Goal: Task Accomplishment & Management: Use online tool/utility

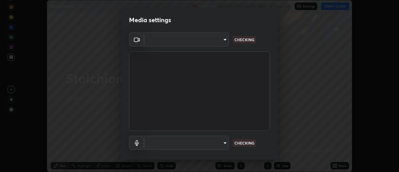
scroll to position [33, 0]
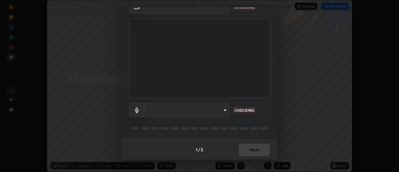
type input "a160d1f8b9ea6b96284e5021699d908bde422b674241d301862b99b2bba0666c"
type input "default"
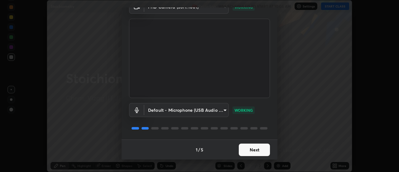
click at [242, 146] on button "Next" at bounding box center [254, 149] width 31 height 12
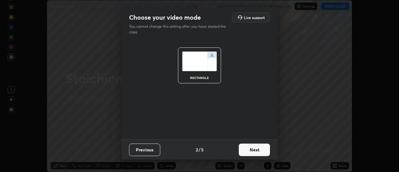
scroll to position [0, 0]
click at [244, 146] on button "Next" at bounding box center [254, 149] width 31 height 12
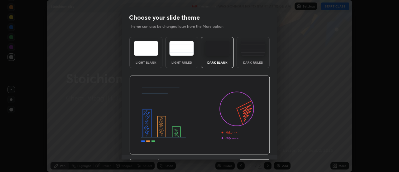
scroll to position [15, 0]
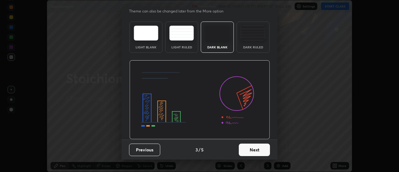
click at [246, 147] on button "Next" at bounding box center [254, 149] width 31 height 12
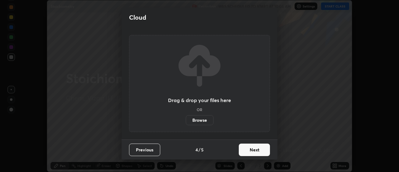
scroll to position [0, 0]
click at [246, 151] on button "Next" at bounding box center [254, 149] width 31 height 12
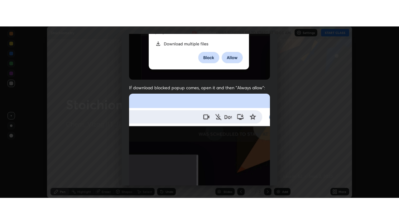
scroll to position [160, 0]
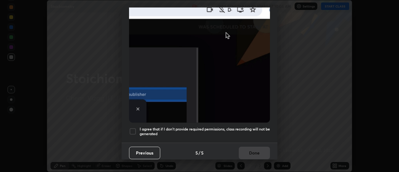
click at [133, 127] on div at bounding box center [132, 130] width 7 height 7
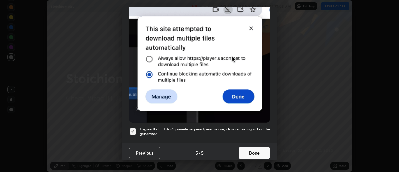
click at [245, 148] on button "Done" at bounding box center [254, 152] width 31 height 12
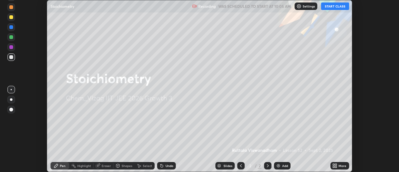
click at [337, 165] on icon at bounding box center [336, 165] width 2 height 2
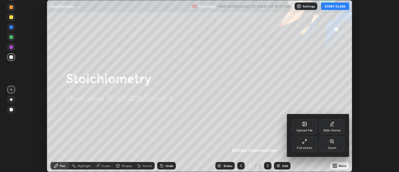
click at [306, 143] on icon at bounding box center [304, 141] width 5 height 5
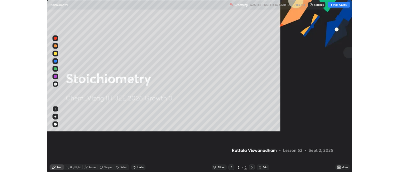
scroll to position [224, 399]
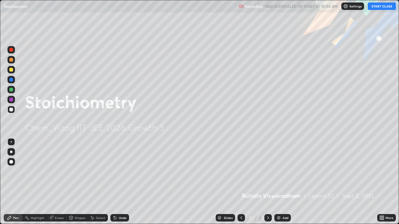
click at [375, 5] on button "START CLASS" at bounding box center [382, 5] width 28 height 7
click at [280, 171] on img at bounding box center [278, 218] width 5 height 5
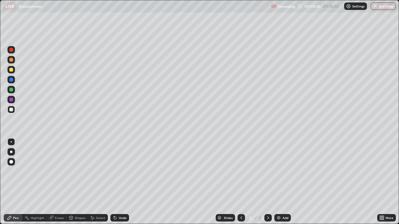
click at [281, 171] on div "Add" at bounding box center [282, 217] width 17 height 7
click at [10, 79] on div at bounding box center [11, 80] width 4 height 4
click at [280, 171] on img at bounding box center [278, 218] width 5 height 5
click at [13, 108] on div at bounding box center [10, 109] width 7 height 7
click at [118, 171] on div "Undo" at bounding box center [119, 217] width 19 height 7
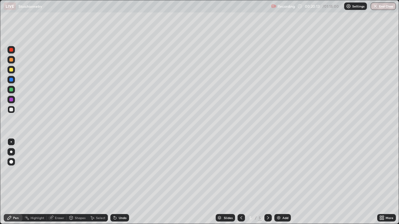
click at [280, 171] on img at bounding box center [278, 218] width 5 height 5
click at [119, 171] on div "Undo" at bounding box center [119, 217] width 19 height 7
click at [120, 171] on div "Undo" at bounding box center [119, 217] width 19 height 7
click at [118, 171] on div "Undo" at bounding box center [119, 217] width 19 height 7
click at [117, 171] on div "Undo" at bounding box center [119, 217] width 19 height 7
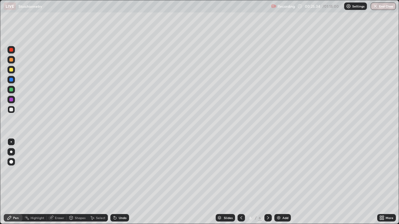
click at [280, 171] on img at bounding box center [278, 218] width 5 height 5
click at [281, 171] on div "Add" at bounding box center [282, 217] width 17 height 7
click at [280, 171] on img at bounding box center [278, 218] width 5 height 5
click at [121, 171] on div "Undo" at bounding box center [123, 218] width 8 height 3
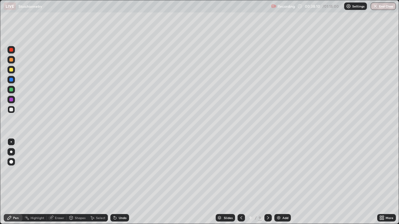
click at [121, 171] on div "Undo" at bounding box center [123, 218] width 8 height 3
click at [119, 171] on div "Undo" at bounding box center [123, 218] width 8 height 3
click at [278, 171] on img at bounding box center [278, 218] width 5 height 5
click at [121, 171] on div "Undo" at bounding box center [123, 218] width 8 height 3
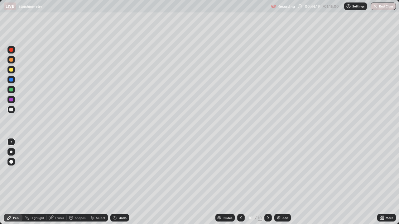
click at [121, 171] on div "Undo" at bounding box center [123, 218] width 8 height 3
click at [122, 171] on div "Undo" at bounding box center [123, 218] width 8 height 3
click at [119, 171] on div "Undo" at bounding box center [123, 218] width 8 height 3
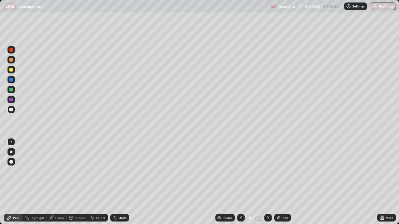
click at [119, 171] on div "Undo" at bounding box center [119, 217] width 19 height 7
click at [120, 171] on div "Undo" at bounding box center [119, 217] width 19 height 7
click at [121, 171] on div "Undo" at bounding box center [123, 218] width 8 height 3
click at [281, 171] on div "Add" at bounding box center [282, 217] width 17 height 7
click at [121, 171] on div "Undo" at bounding box center [119, 217] width 19 height 7
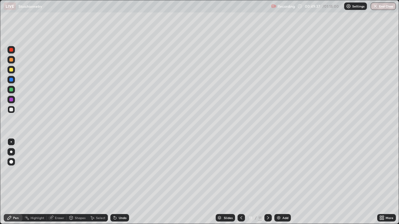
click at [123, 171] on div "Undo" at bounding box center [119, 217] width 19 height 7
click at [283, 171] on div "Add" at bounding box center [285, 218] width 6 height 3
click at [115, 171] on icon at bounding box center [114, 218] width 5 height 5
click at [119, 171] on div "Undo" at bounding box center [119, 217] width 19 height 7
click at [121, 171] on div "Undo" at bounding box center [123, 218] width 8 height 3
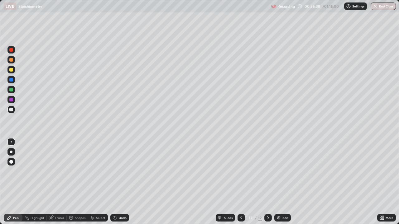
click at [98, 171] on div "Select" at bounding box center [100, 218] width 9 height 3
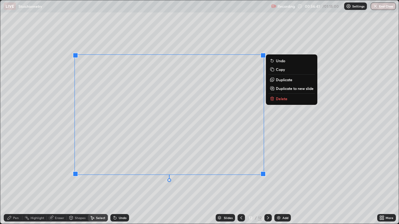
click at [277, 100] on p "Delete" at bounding box center [282, 98] width 12 height 5
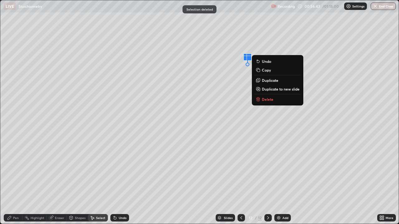
click at [268, 102] on button "Delete" at bounding box center [277, 99] width 46 height 7
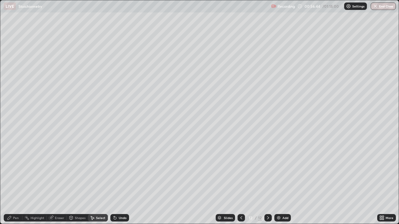
click at [19, 171] on div "Pen" at bounding box center [13, 217] width 19 height 7
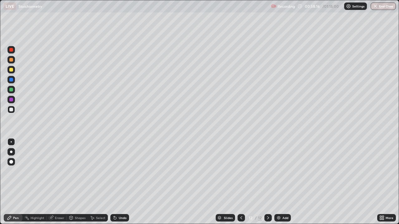
click at [119, 171] on div "Undo" at bounding box center [123, 218] width 8 height 3
click at [120, 171] on div "Undo" at bounding box center [123, 218] width 8 height 3
click at [284, 171] on div "Add" at bounding box center [285, 218] width 6 height 3
click at [281, 171] on div "Add" at bounding box center [282, 217] width 17 height 7
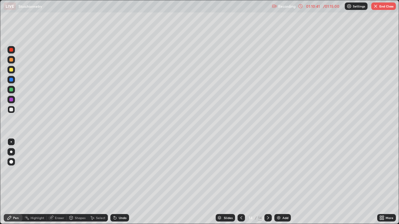
click at [240, 171] on div at bounding box center [240, 217] width 7 height 7
click at [385, 7] on button "End Class" at bounding box center [383, 5] width 25 height 7
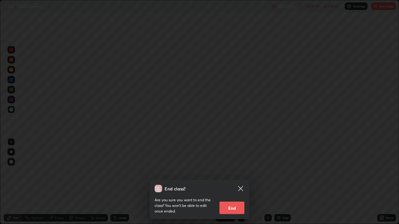
click at [237, 171] on button "End" at bounding box center [231, 208] width 25 height 12
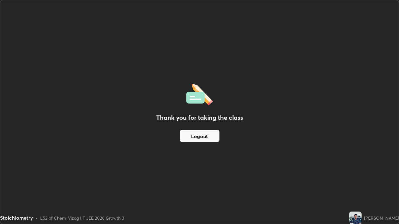
click at [209, 136] on button "Logout" at bounding box center [200, 136] width 40 height 12
click at [100, 171] on div "L52 of Chem_Vizag IIT JEE 2026 Growth 3" at bounding box center [82, 218] width 84 height 7
click at [27, 171] on div "Stoichiometry" at bounding box center [16, 217] width 33 height 7
click at [349, 171] on img at bounding box center [355, 218] width 12 height 12
click at [364, 171] on div "[PERSON_NAME]" at bounding box center [381, 218] width 35 height 7
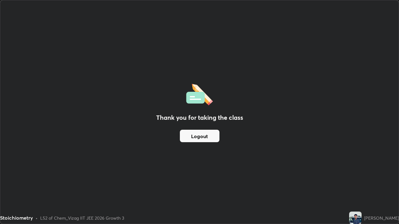
click at [203, 135] on button "Logout" at bounding box center [200, 136] width 40 height 12
click at [199, 135] on button "Logout" at bounding box center [200, 136] width 40 height 12
click at [203, 130] on button "Logout" at bounding box center [200, 136] width 40 height 12
click at [197, 136] on button "Logout" at bounding box center [200, 136] width 40 height 12
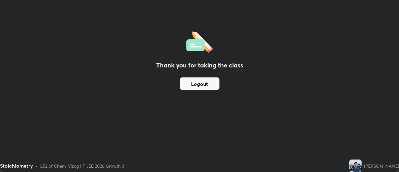
scroll to position [30991, 30764]
